Goal: Information Seeking & Learning: Check status

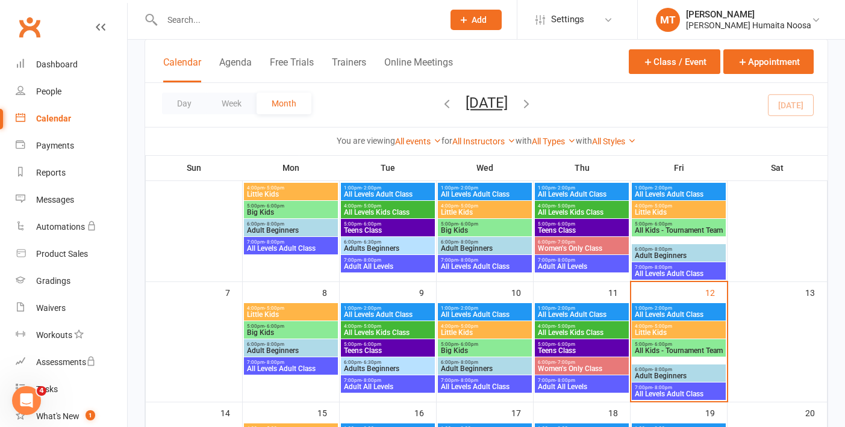
click at [688, 349] on span "All Kids - Tournament Team" at bounding box center [678, 350] width 89 height 7
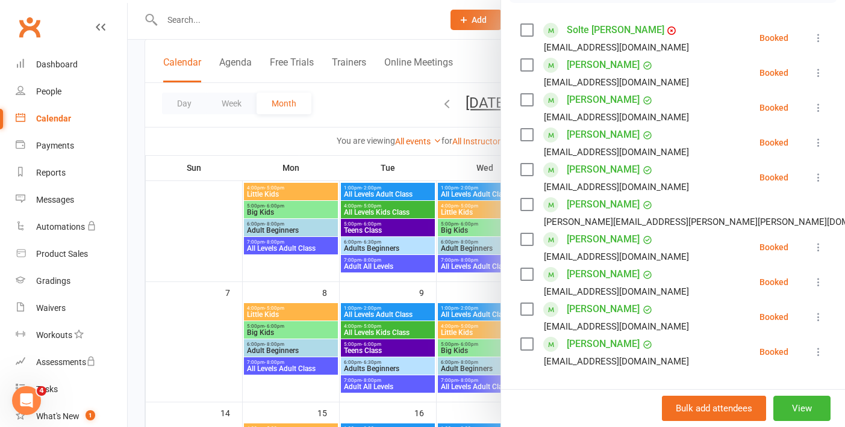
scroll to position [213, 0]
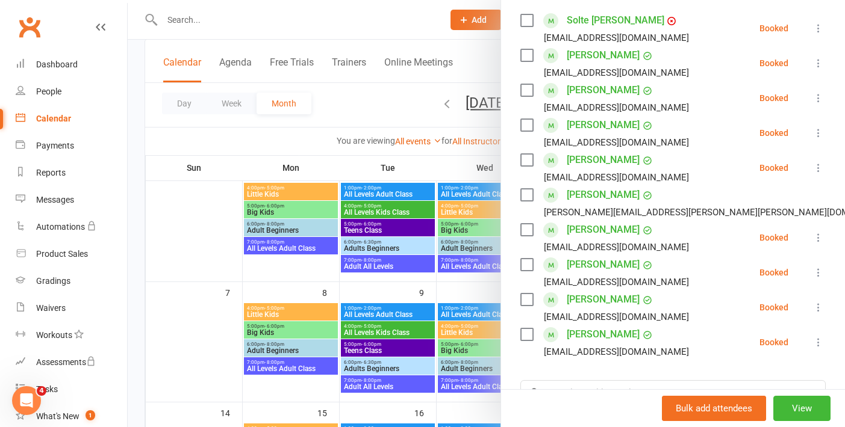
click at [392, 131] on div at bounding box center [486, 213] width 717 height 427
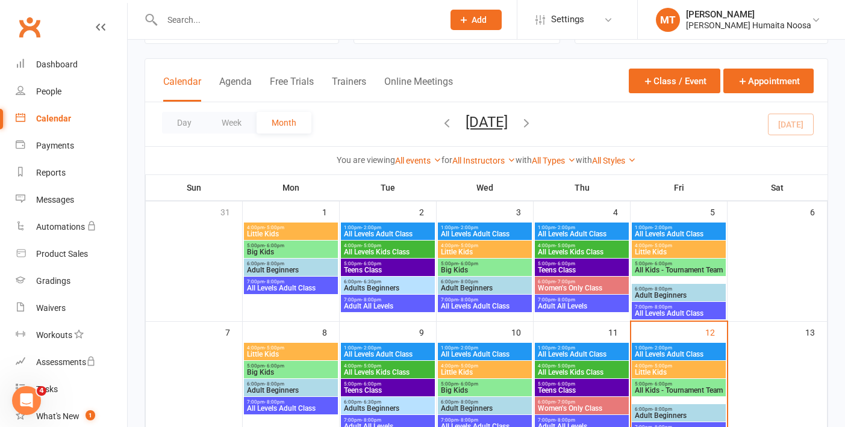
scroll to position [55, 0]
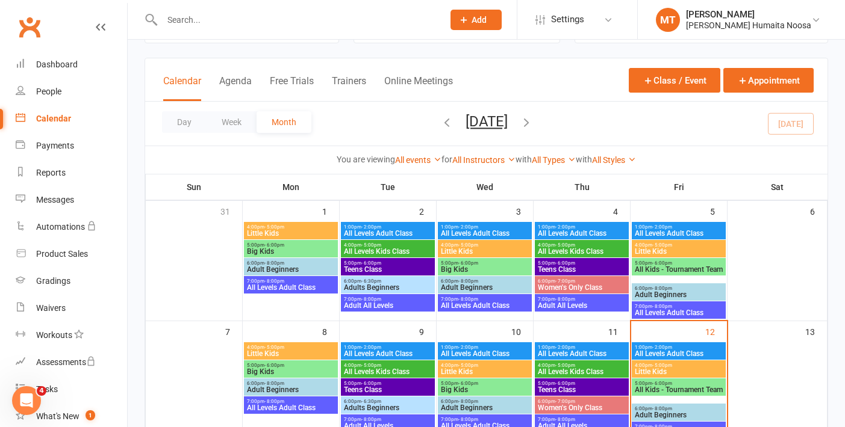
click at [644, 273] on span "All Kids - Tournament Team" at bounding box center [678, 269] width 89 height 7
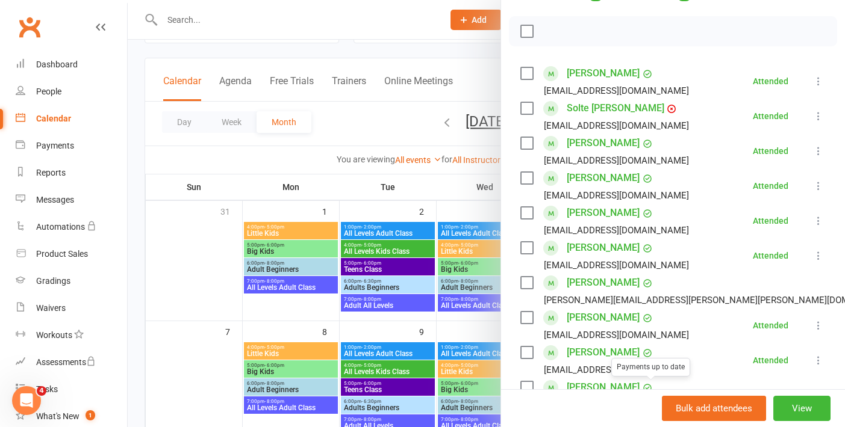
scroll to position [159, 0]
click at [373, 140] on div at bounding box center [486, 213] width 717 height 427
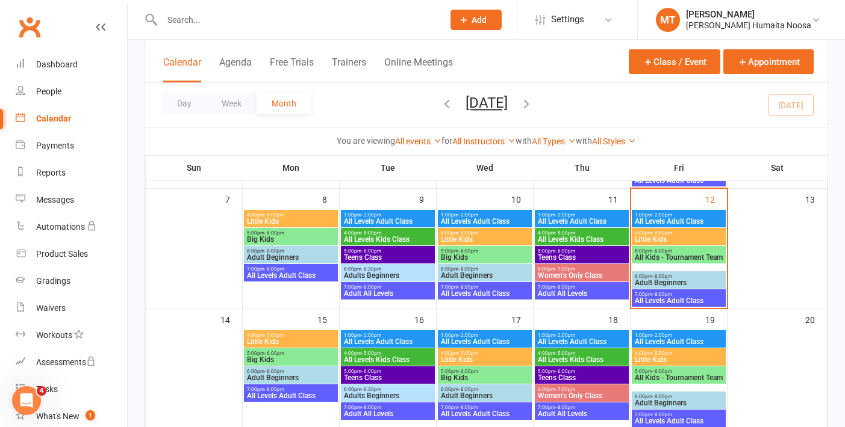
scroll to position [188, 0]
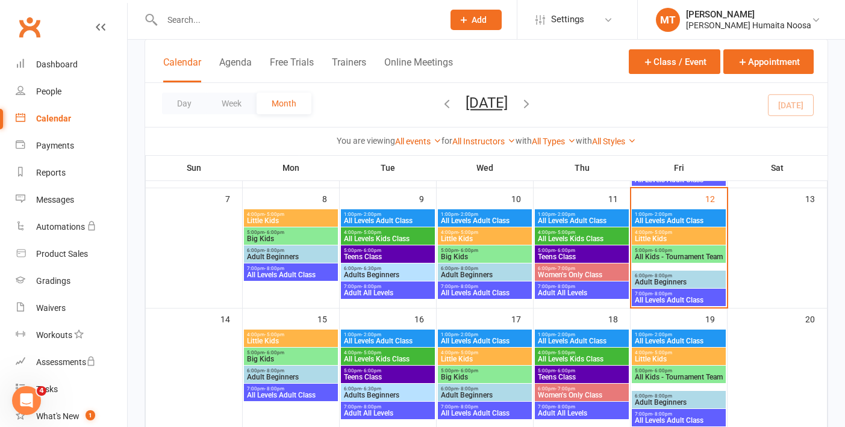
click at [658, 258] on span "All Kids - Tournament Team" at bounding box center [678, 256] width 89 height 7
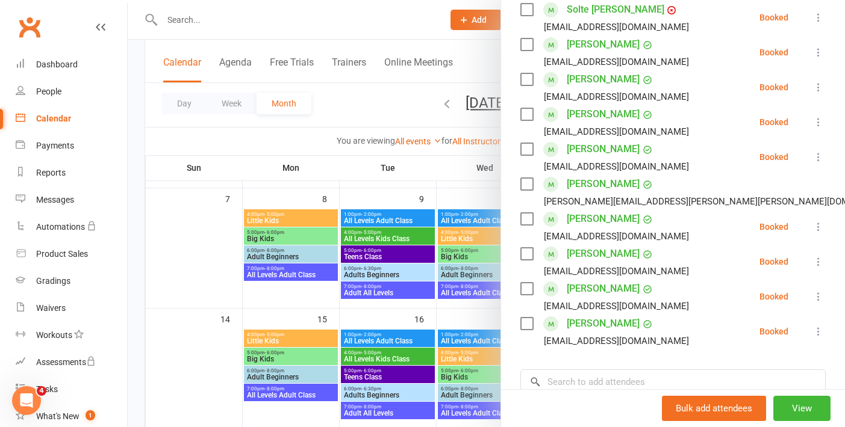
scroll to position [223, 0]
click at [399, 181] on div at bounding box center [486, 213] width 717 height 427
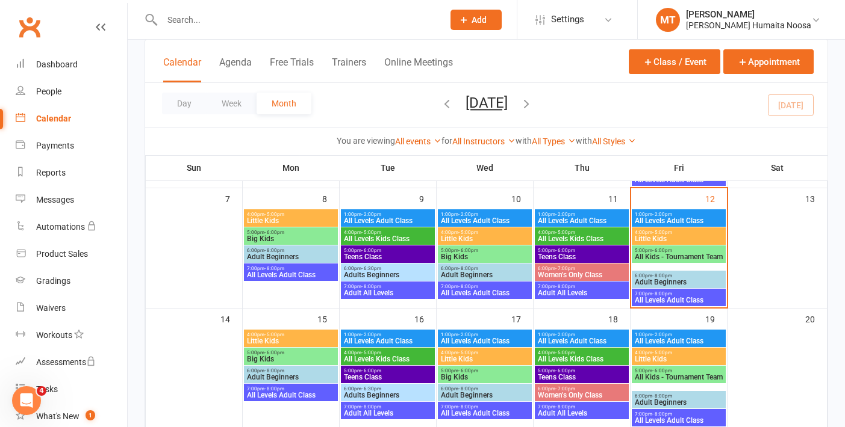
click at [194, 29] on div at bounding box center [290, 19] width 290 height 39
click at [180, 17] on input "text" at bounding box center [296, 19] width 276 height 17
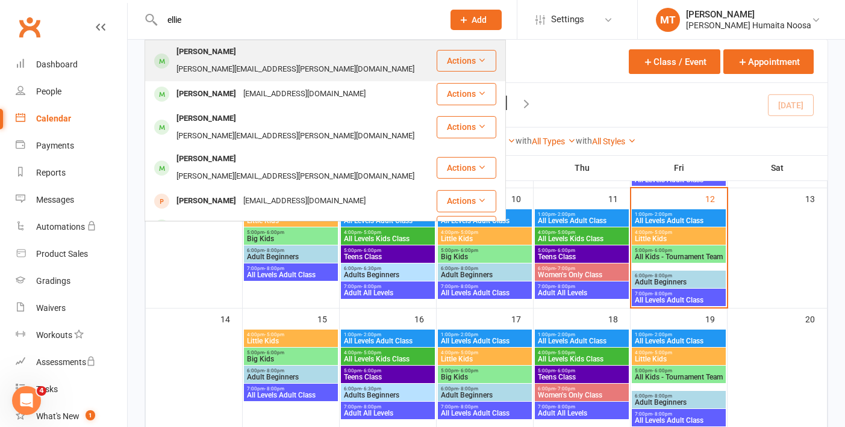
type input "ellie"
click at [210, 48] on div "[PERSON_NAME]" at bounding box center [206, 51] width 67 height 17
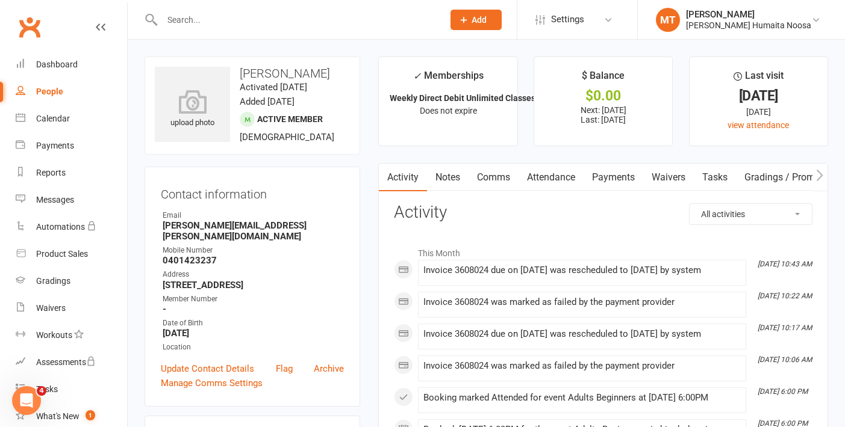
click at [627, 182] on link "Payments" at bounding box center [613, 178] width 60 height 28
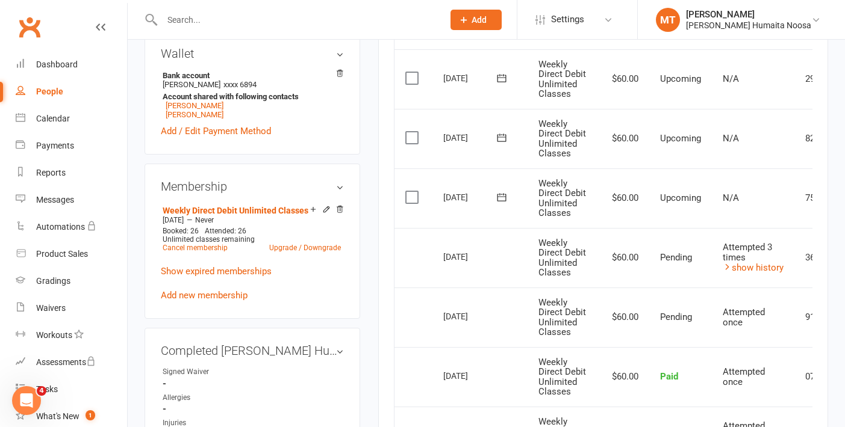
scroll to position [427, 0]
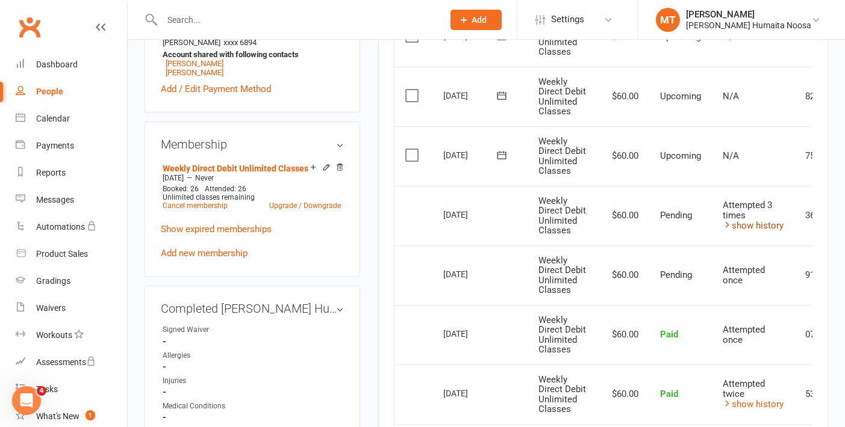
click at [745, 225] on link "show history" at bounding box center [753, 225] width 61 height 11
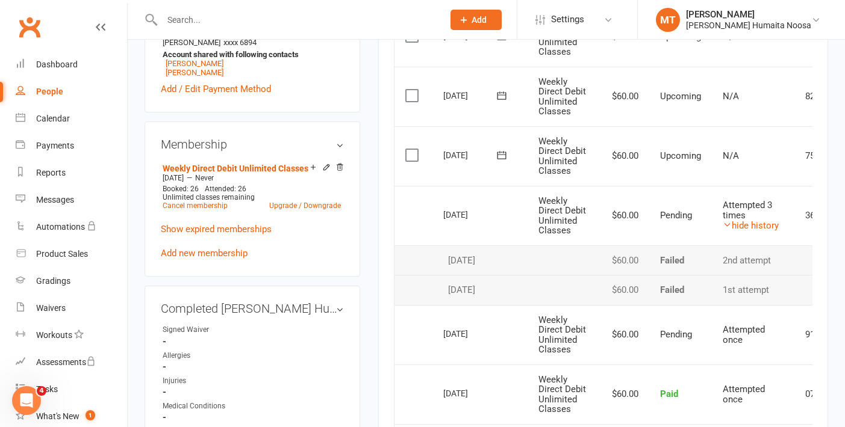
click at [197, 19] on input "text" at bounding box center [296, 19] width 276 height 17
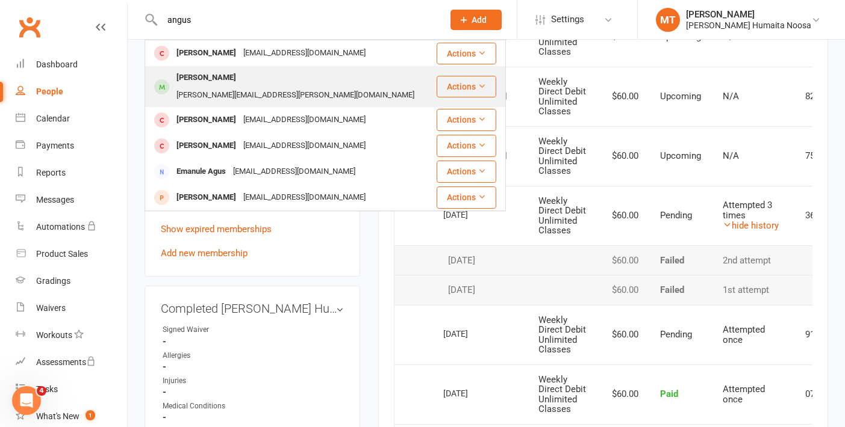
type input "angus"
click at [198, 73] on div "[PERSON_NAME]" at bounding box center [206, 77] width 67 height 17
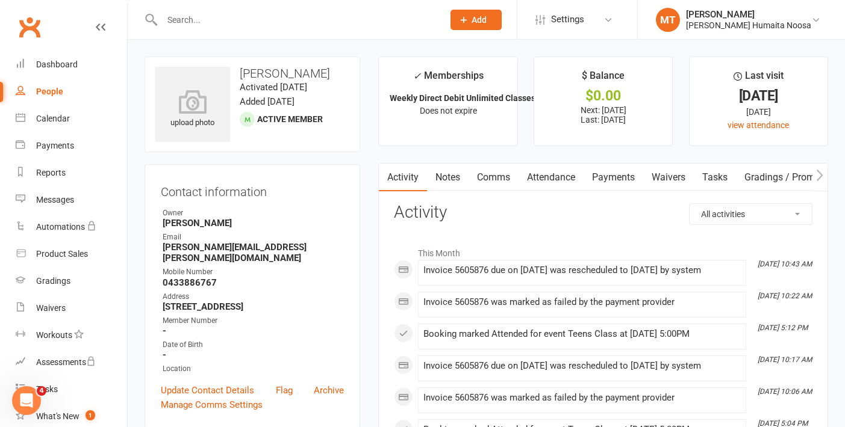
click at [609, 172] on link "Payments" at bounding box center [613, 178] width 60 height 28
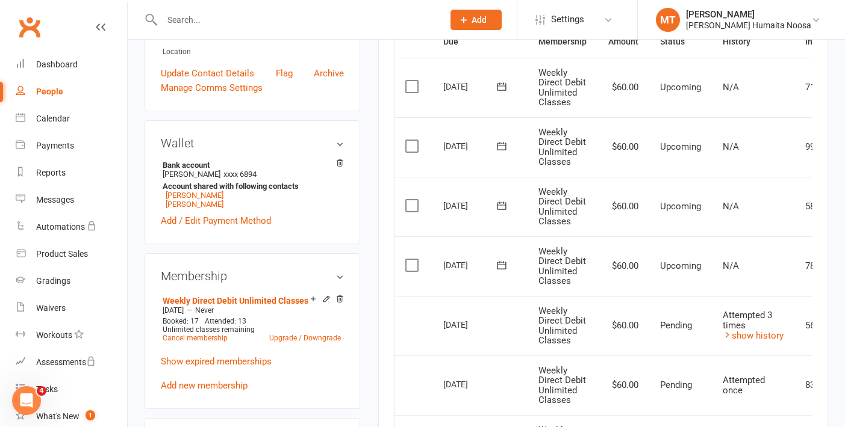
scroll to position [326, 0]
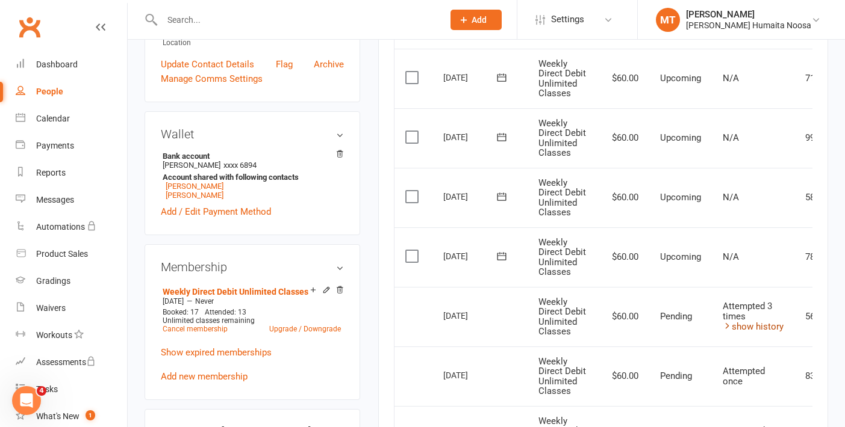
click at [773, 329] on link "show history" at bounding box center [753, 327] width 61 height 11
